Goal: Task Accomplishment & Management: Manage account settings

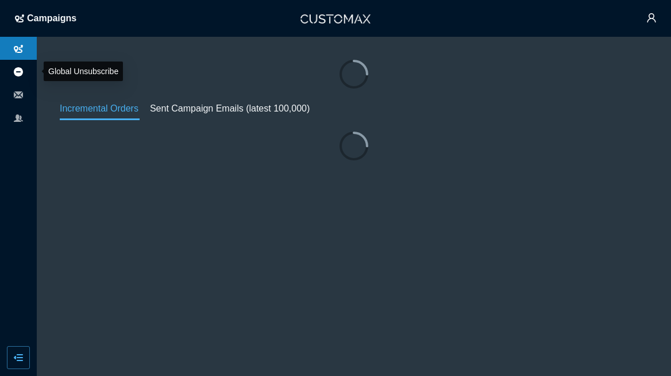
click at [20, 74] on icon at bounding box center [18, 71] width 9 height 9
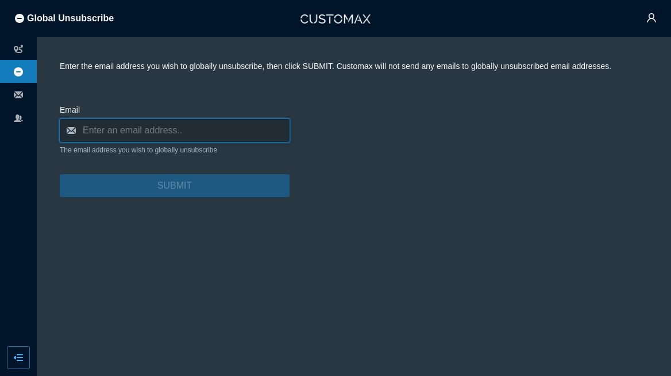
click at [141, 124] on input "email" at bounding box center [175, 130] width 230 height 23
paste input "[PERSON_NAME][EMAIL_ADDRESS][PERSON_NAME][DOMAIN_NAME]"
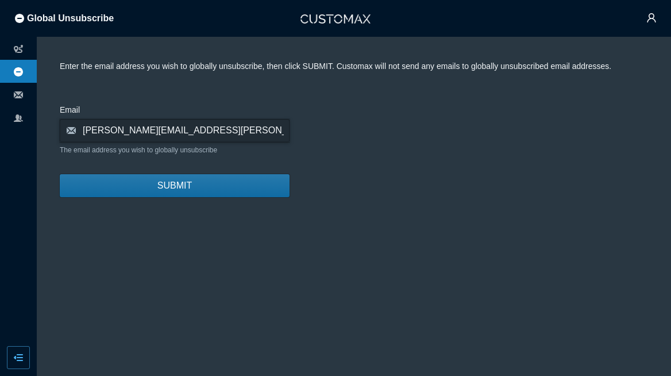
click at [205, 187] on button "SUBMIT" at bounding box center [175, 185] width 230 height 23
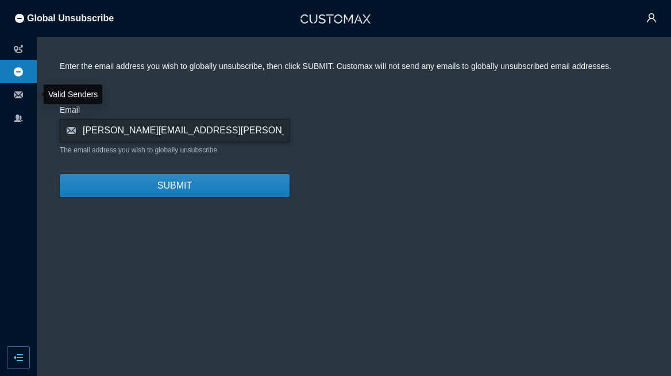
click at [25, 74] on li at bounding box center [18, 71] width 37 height 23
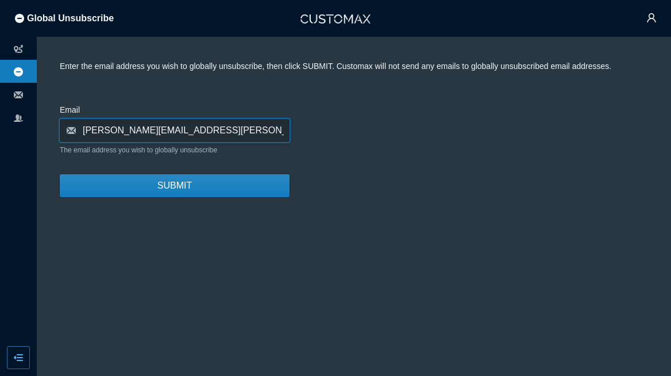
click at [195, 133] on input "[PERSON_NAME][EMAIL_ADDRESS][PERSON_NAME][DOMAIN_NAME]" at bounding box center [175, 130] width 230 height 23
drag, startPoint x: 204, startPoint y: 131, endPoint x: 6, endPoint y: 128, distance: 197.7
click at [6, 128] on section "Enter the email address you wish to globally unsubscribe, then click SUBMIT. Cu…" at bounding box center [335, 206] width 671 height 339
paste input "[EMAIL_ADDRESS][PERSON_NAME][DOMAIN_NAME]"
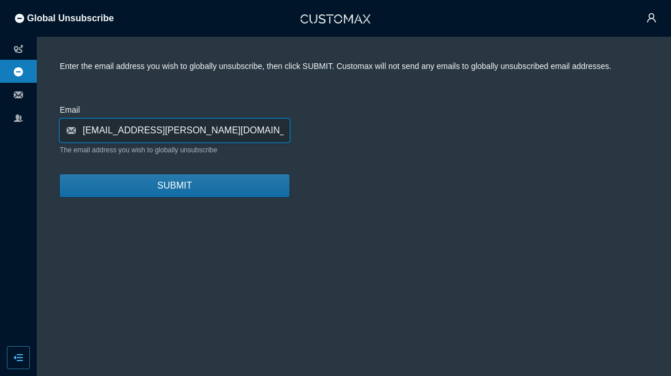
type input "[EMAIL_ADDRESS][PERSON_NAME][DOMAIN_NAME]"
click at [208, 190] on button "SUBMIT" at bounding box center [175, 185] width 230 height 23
